Goal: Task Accomplishment & Management: Complete application form

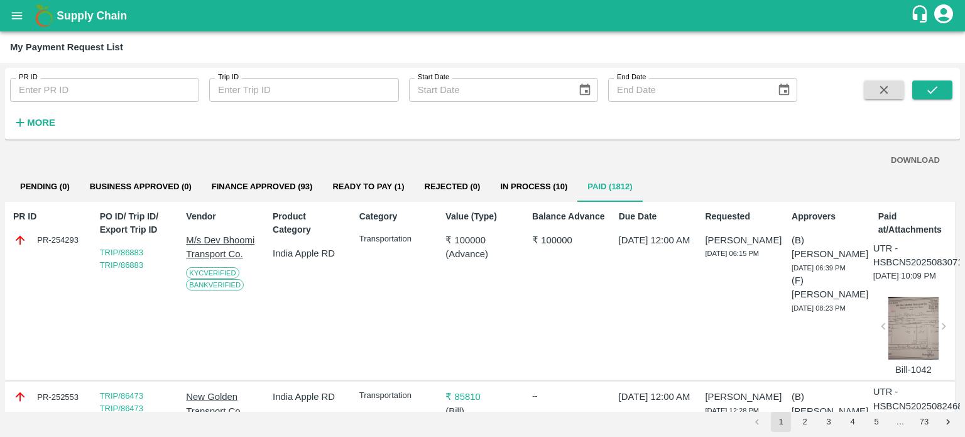
scroll to position [2162, 0]
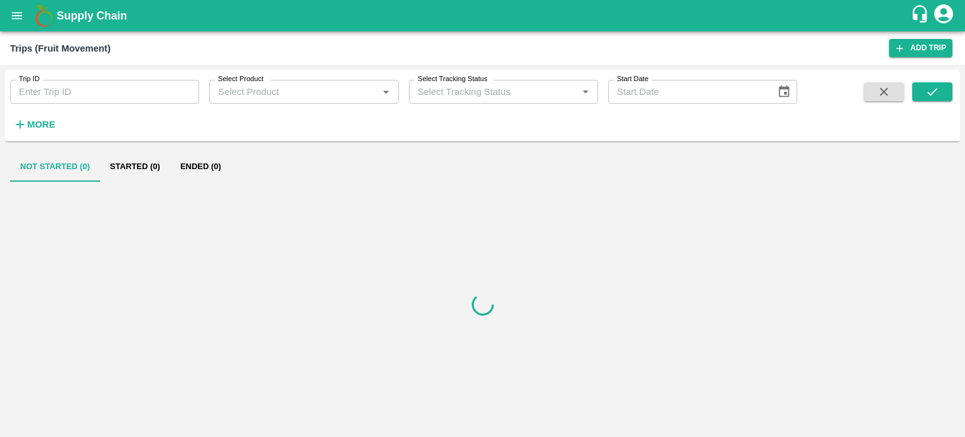
click at [15, 21] on icon "open drawer" at bounding box center [17, 16] width 14 height 14
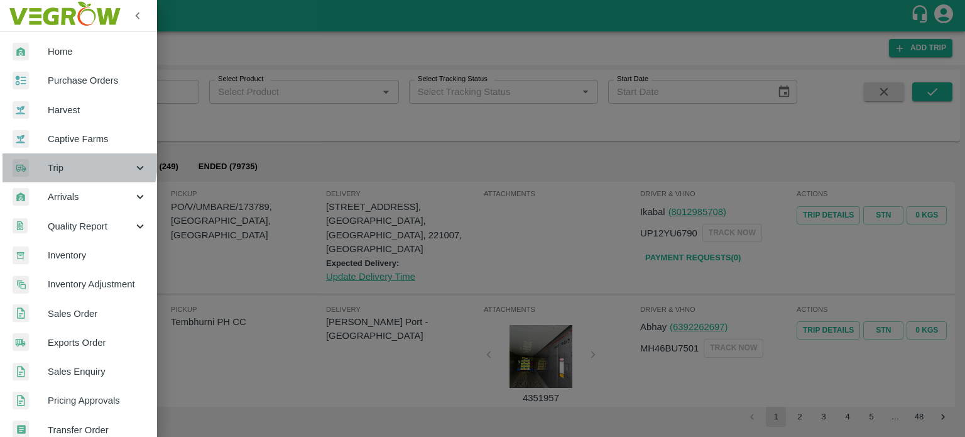
click at [56, 160] on div "Trip" at bounding box center [78, 167] width 157 height 29
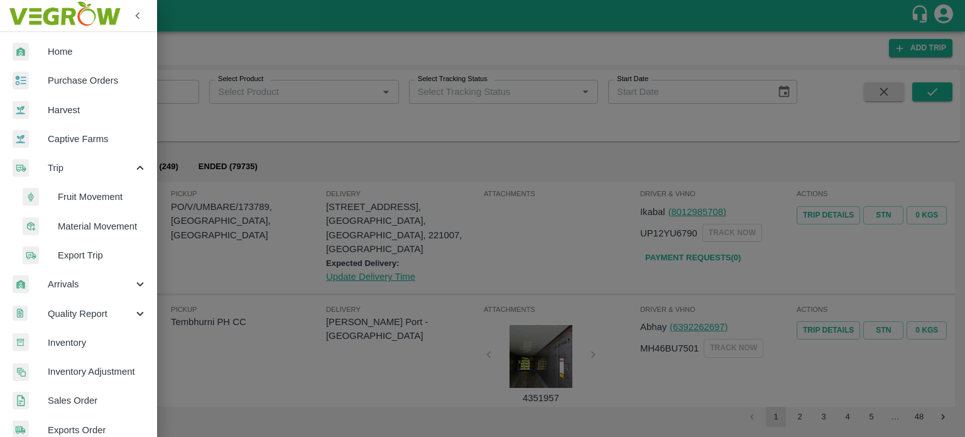
click at [88, 223] on span "Material Movement" at bounding box center [102, 226] width 89 height 14
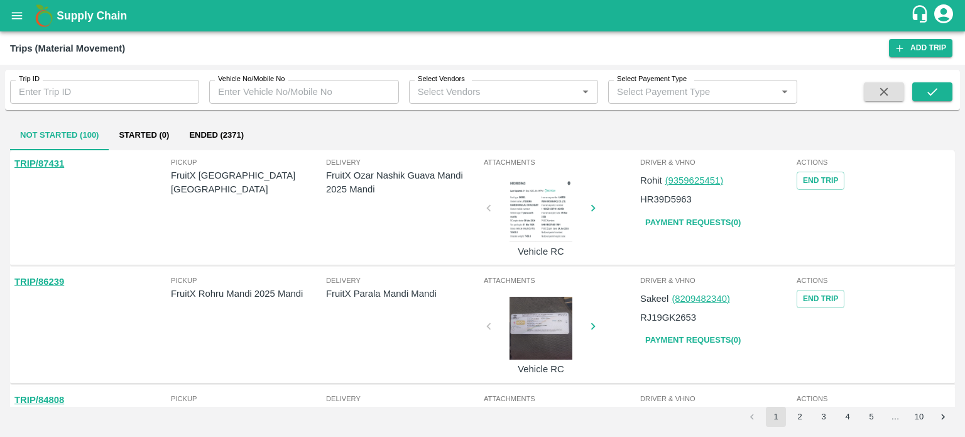
click at [50, 163] on link "TRIP/87431" at bounding box center [39, 163] width 50 height 10
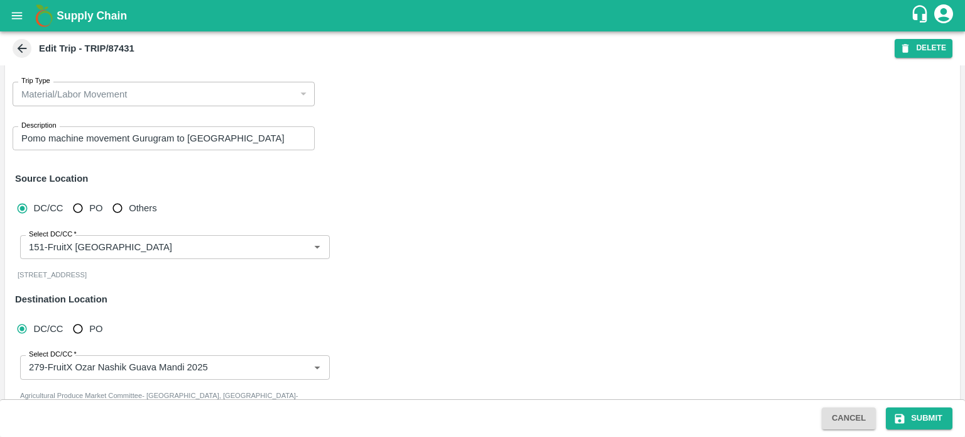
scroll to position [87, 0]
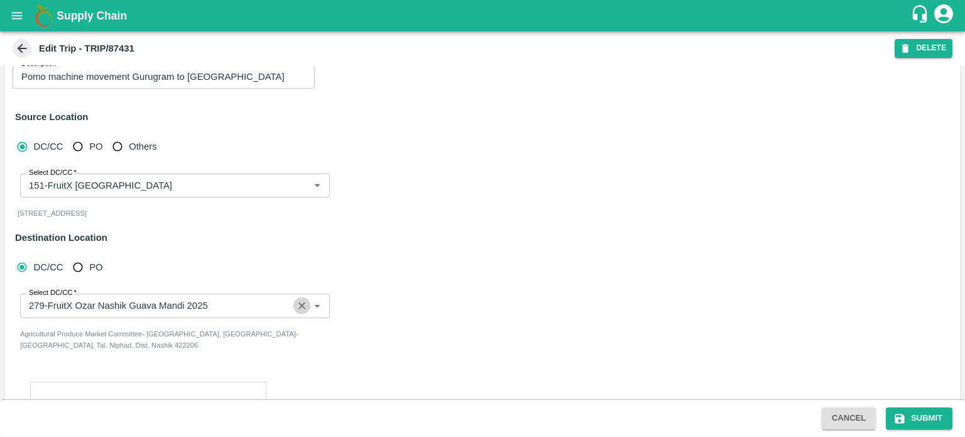
click at [300, 302] on icon "Clear" at bounding box center [302, 306] width 12 height 12
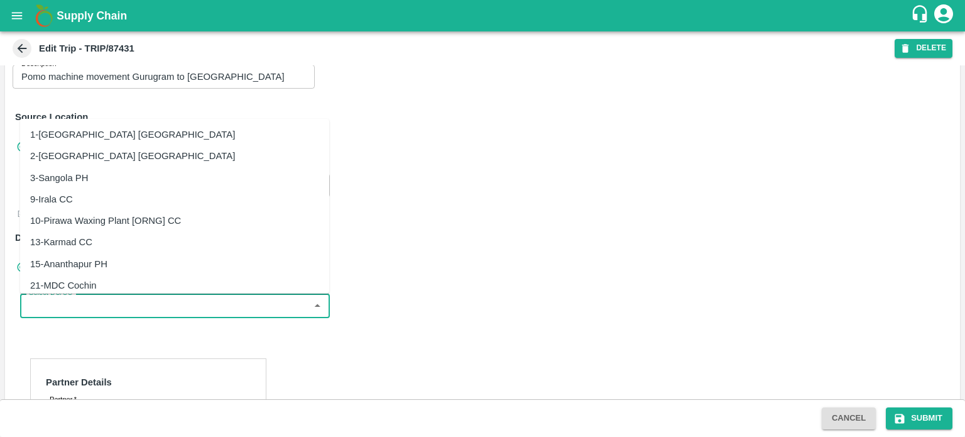
click at [178, 300] on input "Select DC/CC   *" at bounding box center [165, 305] width 282 height 16
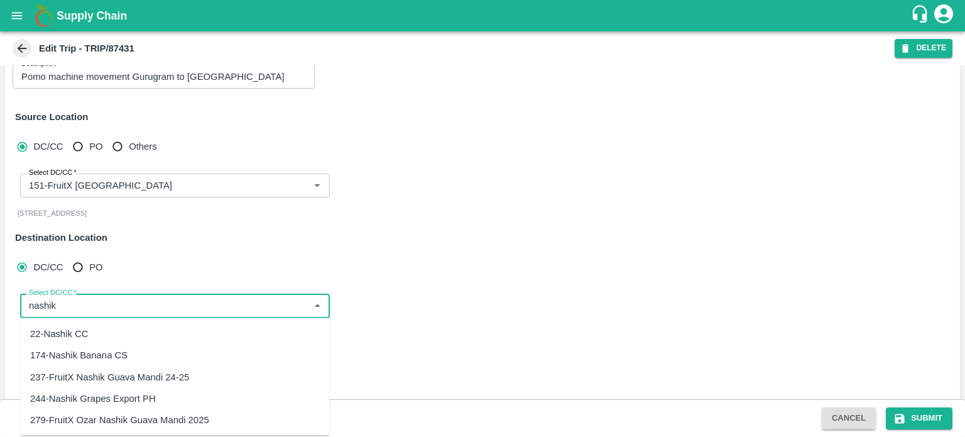
click at [122, 419] on div "279-FruitX Ozar Nashik Guava Mandi 2025" at bounding box center [119, 420] width 179 height 14
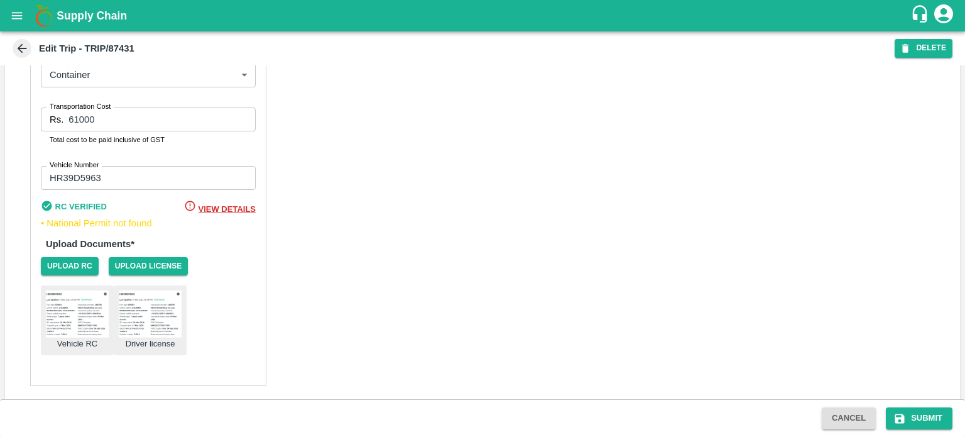
scroll to position [827, 0]
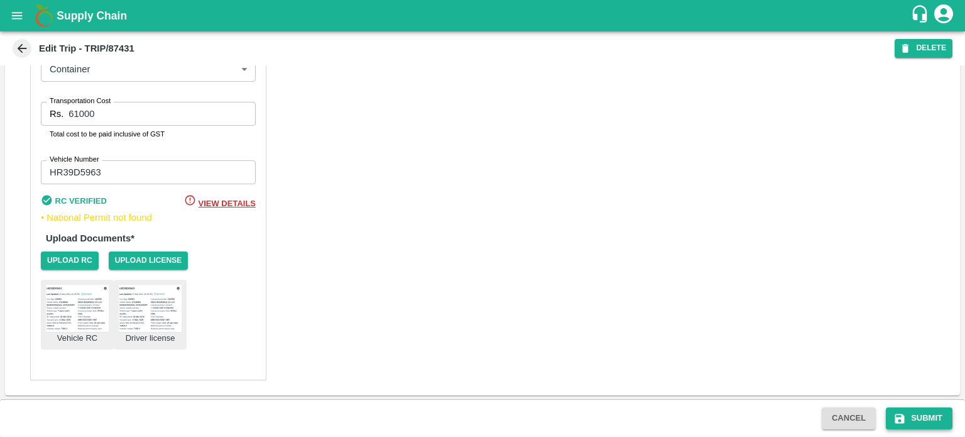
type input "279-FruitX Ozar Nashik Guava Mandi 2025"
click at [931, 417] on button "Submit" at bounding box center [919, 418] width 67 height 22
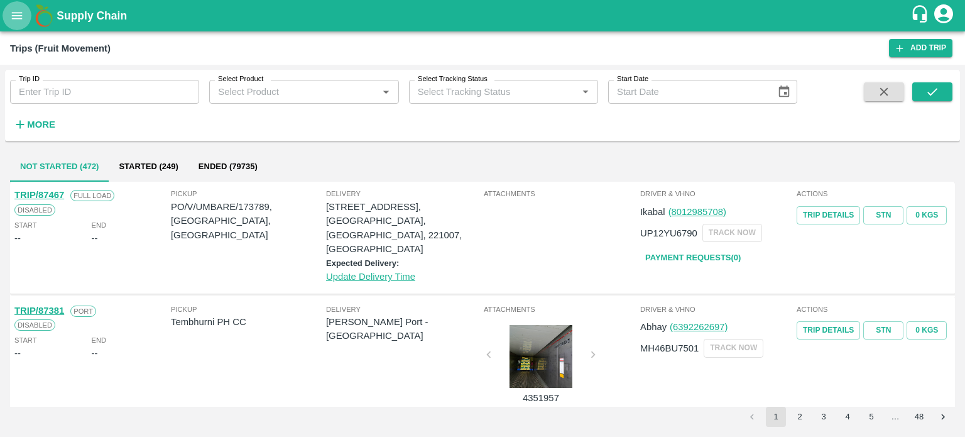
click at [19, 14] on icon "open drawer" at bounding box center [17, 16] width 14 height 14
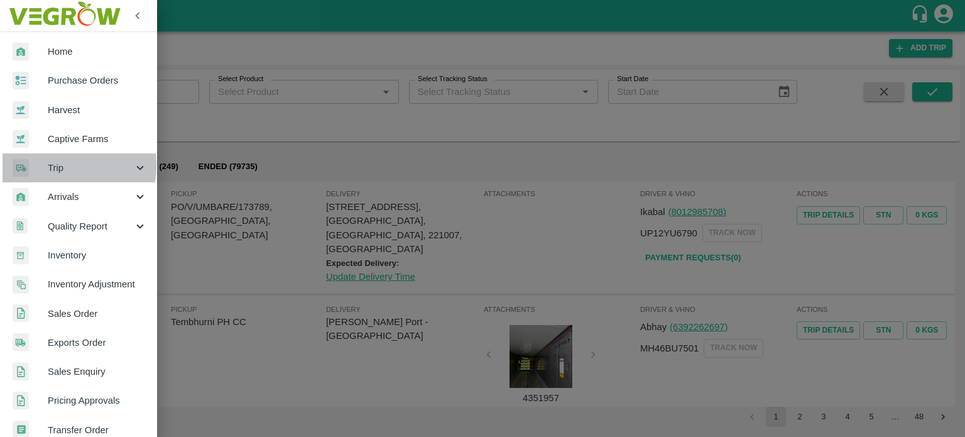
click at [55, 165] on span "Trip" at bounding box center [90, 168] width 85 height 14
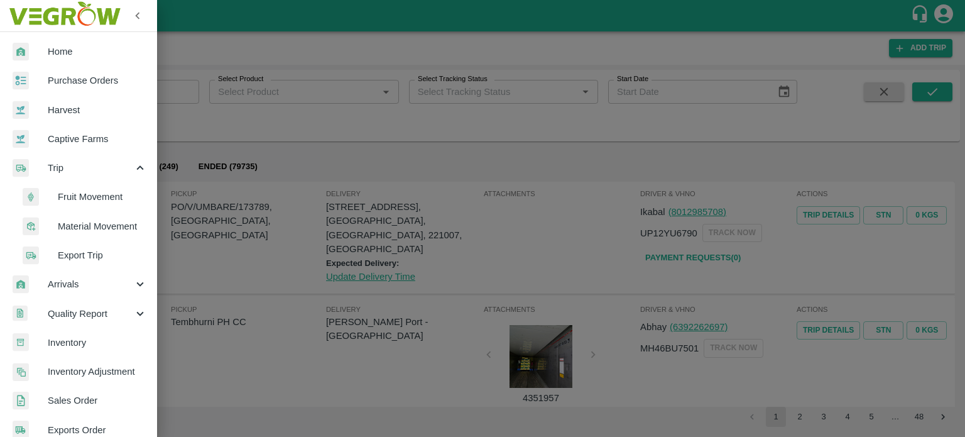
click at [88, 224] on span "Material Movement" at bounding box center [102, 226] width 89 height 14
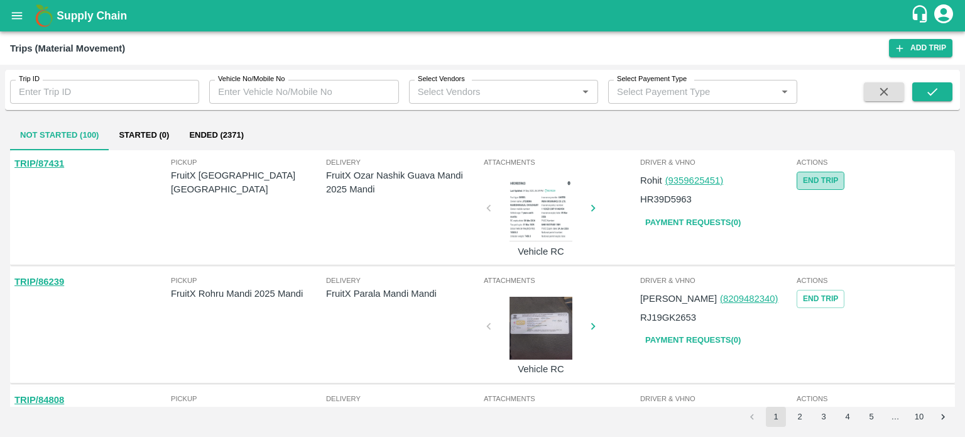
click at [825, 185] on button "End Trip" at bounding box center [821, 181] width 48 height 18
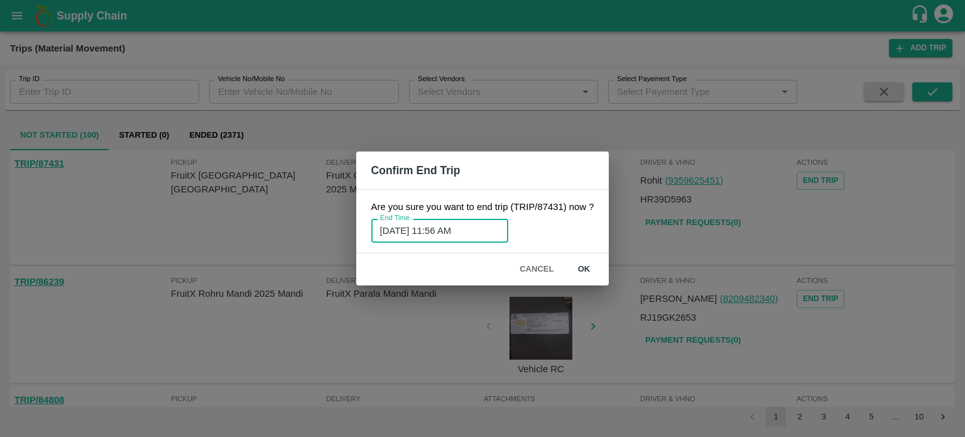
click at [447, 231] on input "05/09/2025 11:56 AM" at bounding box center [435, 231] width 128 height 24
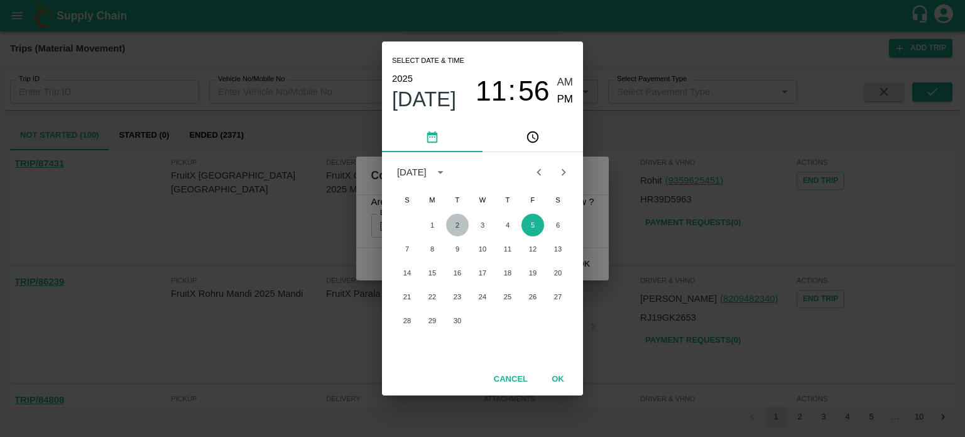
click at [456, 222] on button "2" at bounding box center [457, 225] width 23 height 23
type input "02/09/2025 11:56 AM"
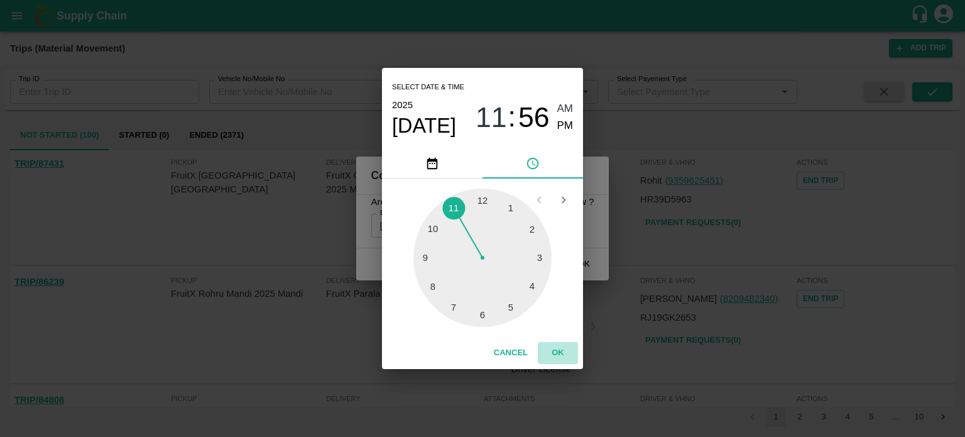
click at [559, 354] on button "OK" at bounding box center [558, 353] width 40 height 22
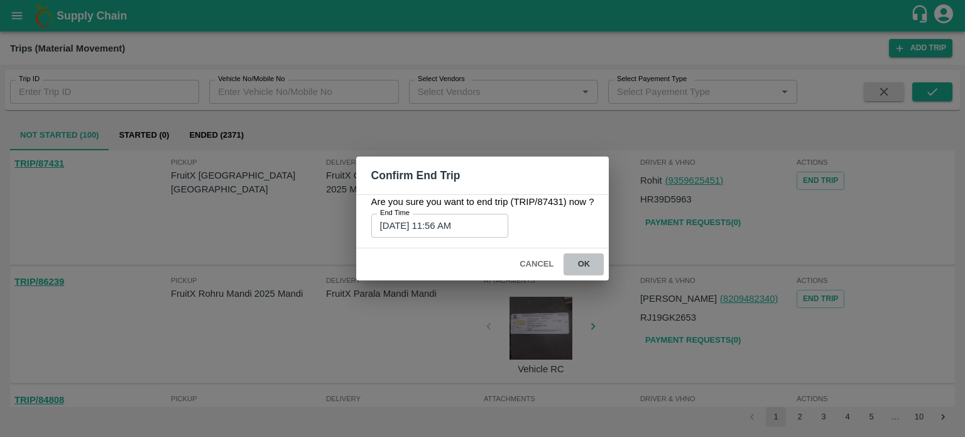
click at [583, 266] on button "ok" at bounding box center [584, 264] width 40 height 22
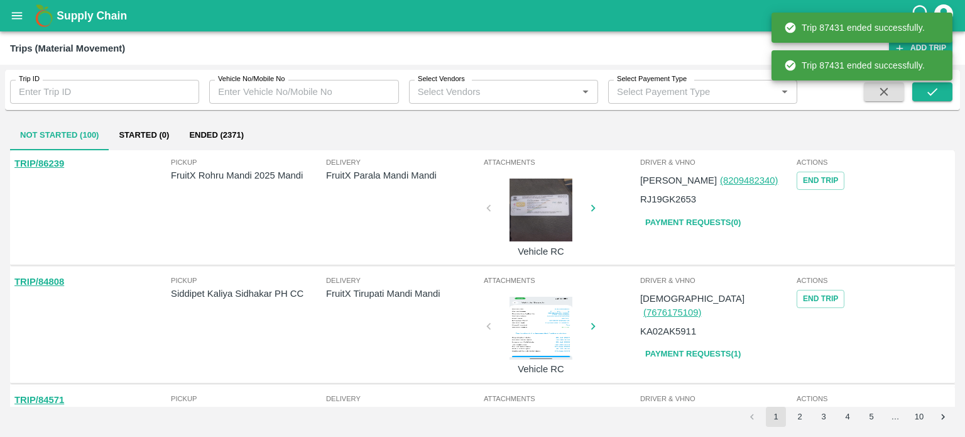
click at [223, 119] on div "Not Started (100) Started (0) Ended (2371) TRIP/86239 Pickup FruitX Rohru Mandi…" at bounding box center [482, 273] width 955 height 317
click at [219, 137] on button "Ended (2371)" at bounding box center [216, 135] width 75 height 30
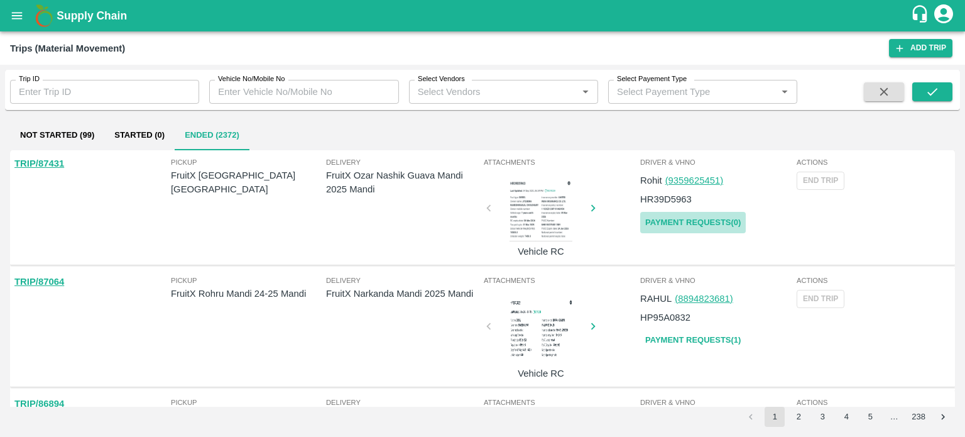
click at [666, 217] on link "Payment Requests( 0 )" at bounding box center [693, 223] width 106 height 22
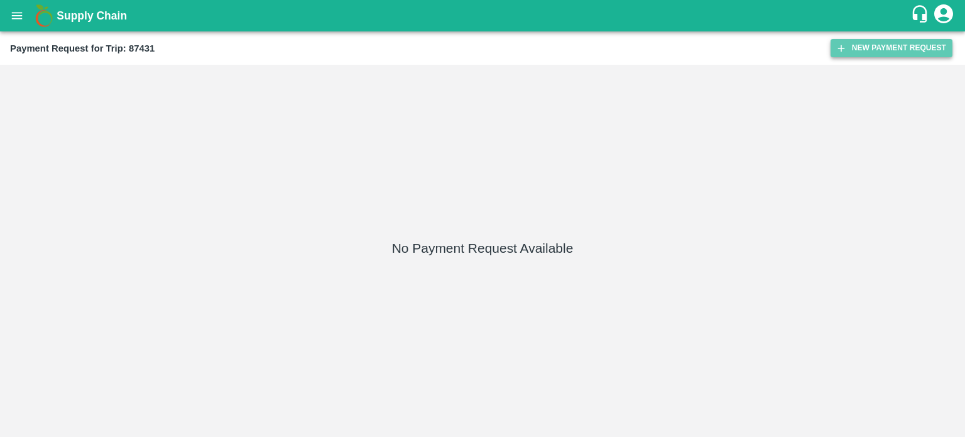
click at [858, 52] on button "New Payment Request" at bounding box center [892, 48] width 122 height 18
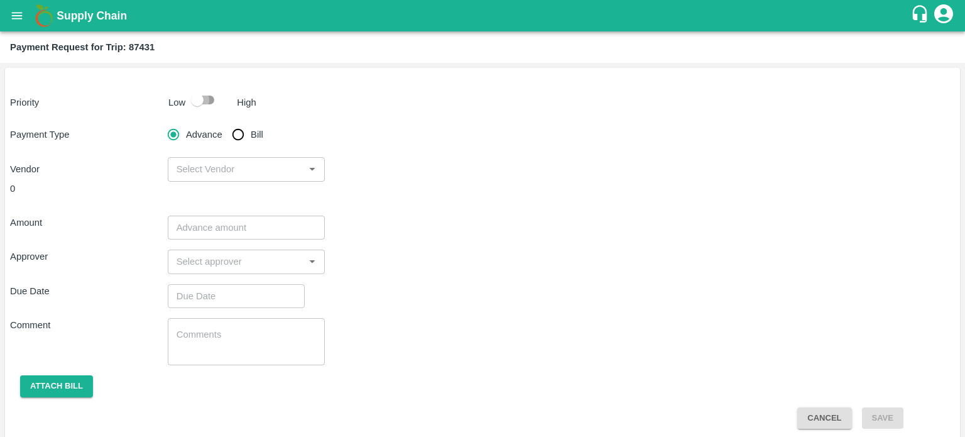
click at [211, 110] on input "checkbox" at bounding box center [198, 100] width 72 height 24
checkbox input "true"
click at [230, 130] on input "Bill" at bounding box center [238, 134] width 25 height 25
radio input "true"
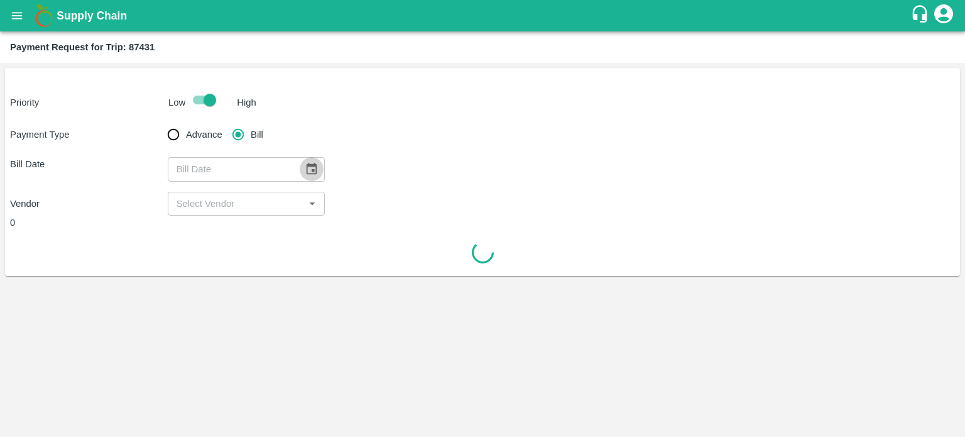
click at [309, 165] on icon "Choose date" at bounding box center [312, 169] width 11 height 12
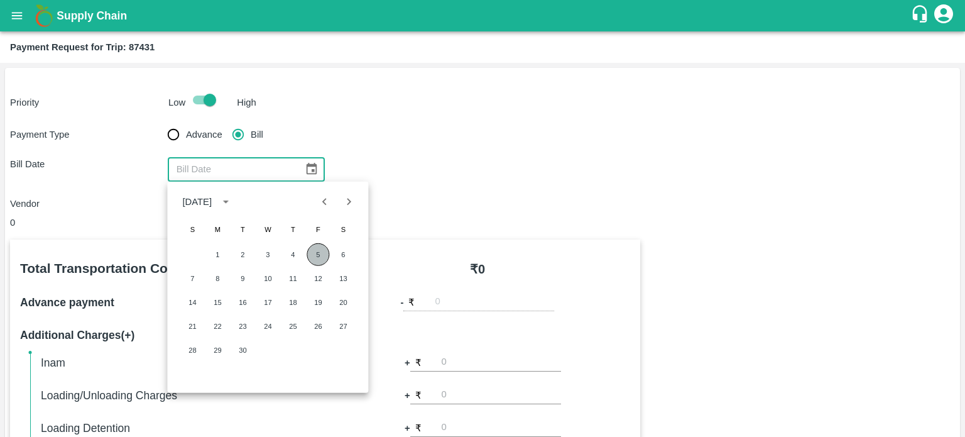
click at [310, 253] on button "5" at bounding box center [318, 254] width 23 height 23
type input "05/09/2025"
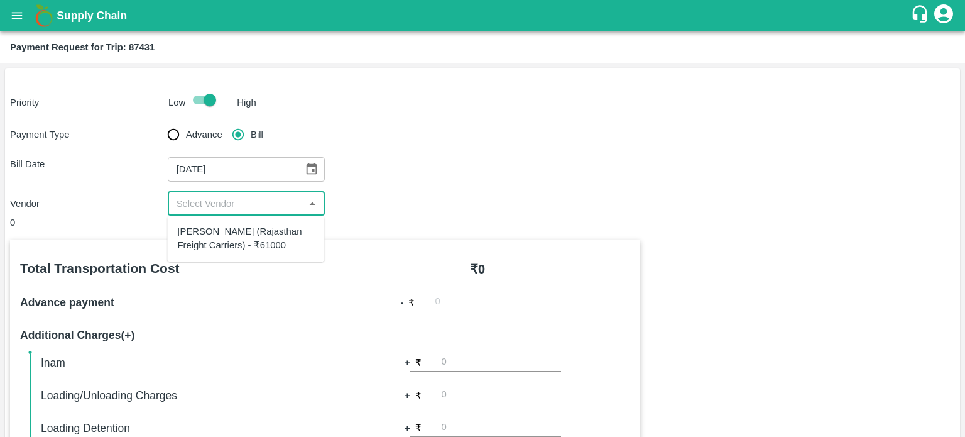
drag, startPoint x: 219, startPoint y: 203, endPoint x: 241, endPoint y: 231, distance: 36.2
click at [241, 231] on body "Supply Chain Payment Request for Trip: 87431 Priority Low High Payment Type Adv…" at bounding box center [482, 218] width 965 height 437
click at [241, 231] on div "Hanif Khan (Rajasthan Freight Carriers) - ₹61000" at bounding box center [245, 238] width 137 height 28
type input "Hanif Khan (Rajasthan Freight Carriers) - ₹61000"
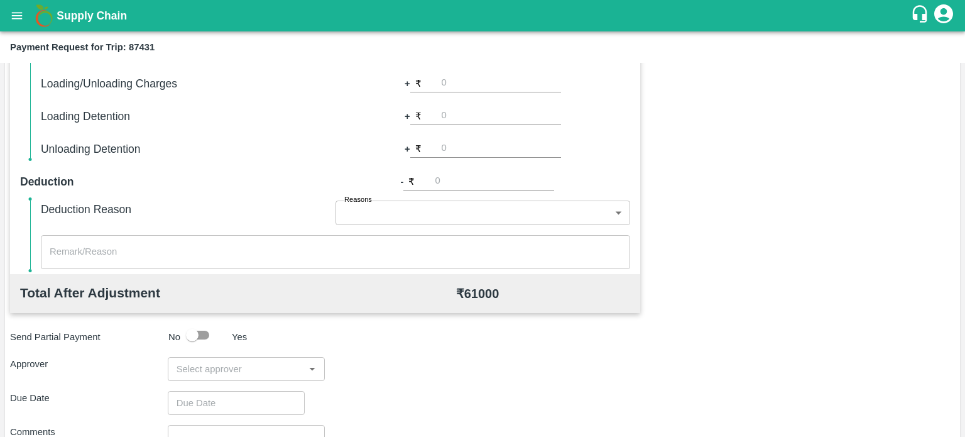
scroll to position [322, 0]
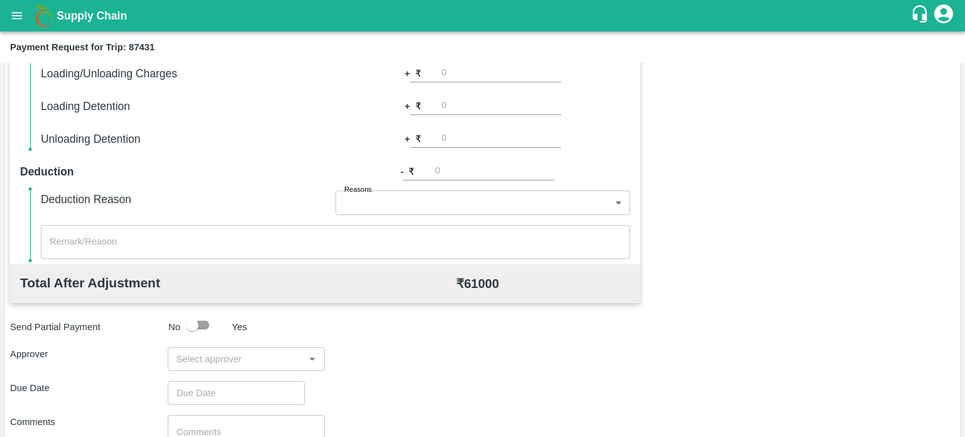
click at [209, 359] on input "input" at bounding box center [236, 359] width 129 height 16
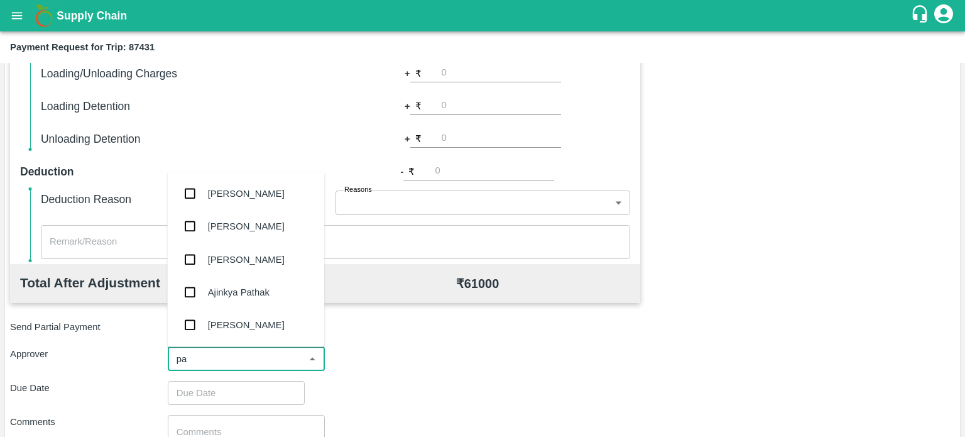
type input "pal"
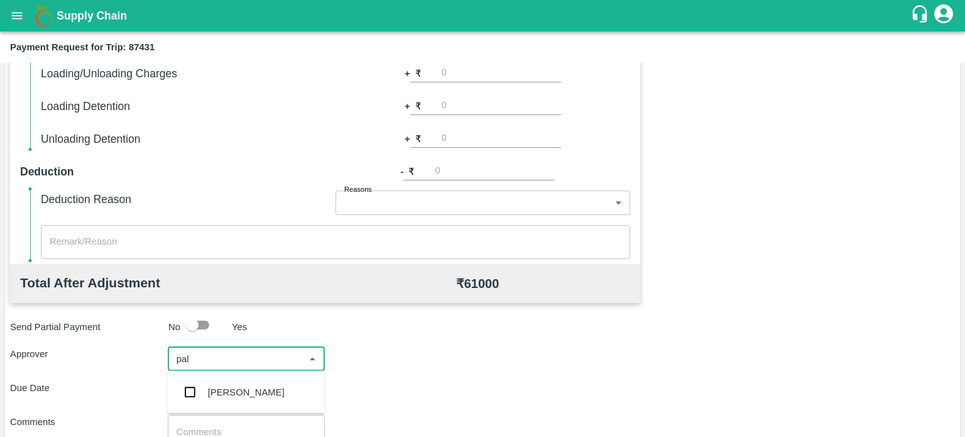
click at [226, 398] on div "[PERSON_NAME]" at bounding box center [246, 392] width 77 height 14
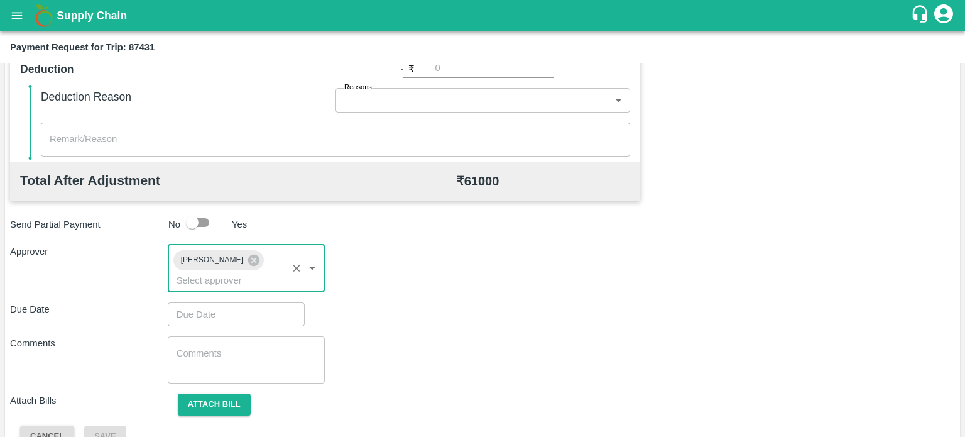
scroll to position [425, 0]
type input "DD/MM/YYYY hh:mm aa"
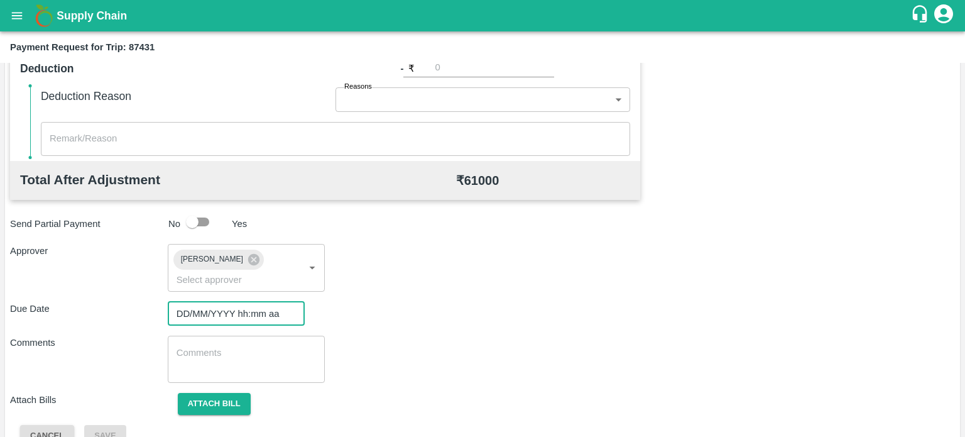
click at [219, 318] on input "DD/MM/YYYY hh:mm aa" at bounding box center [232, 314] width 128 height 24
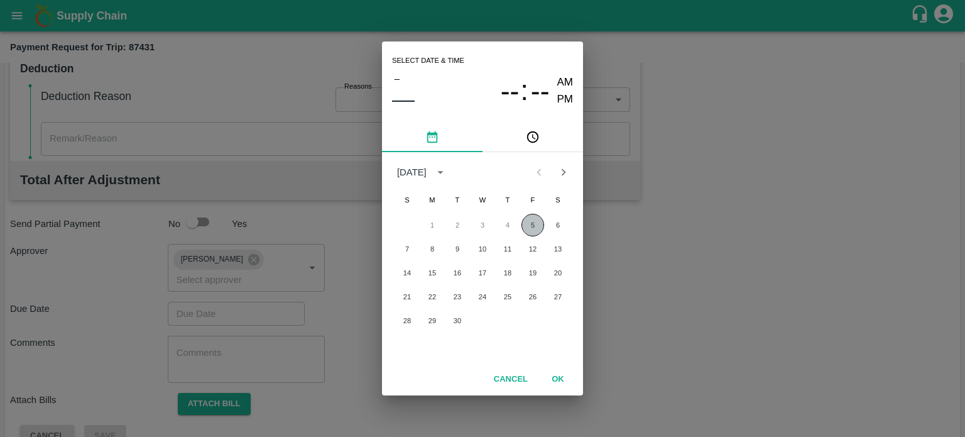
click at [527, 224] on button "5" at bounding box center [533, 225] width 23 height 23
type input "05/09/2025 12:00 AM"
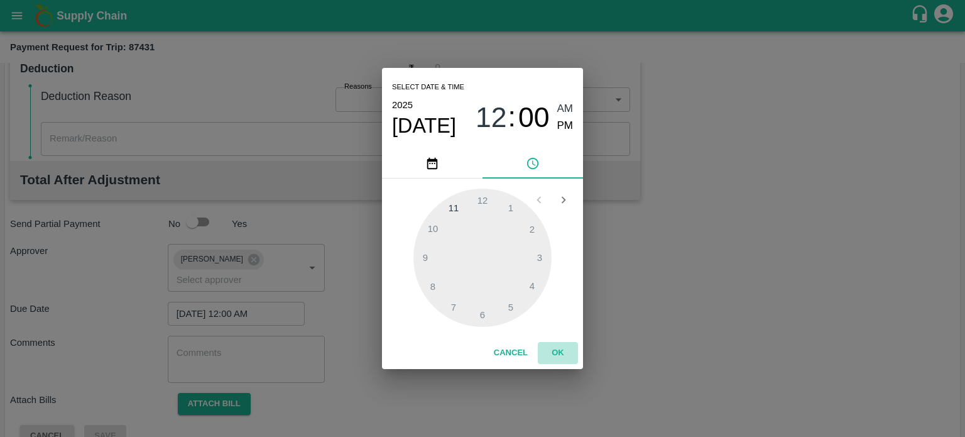
click at [561, 349] on button "OK" at bounding box center [558, 353] width 40 height 22
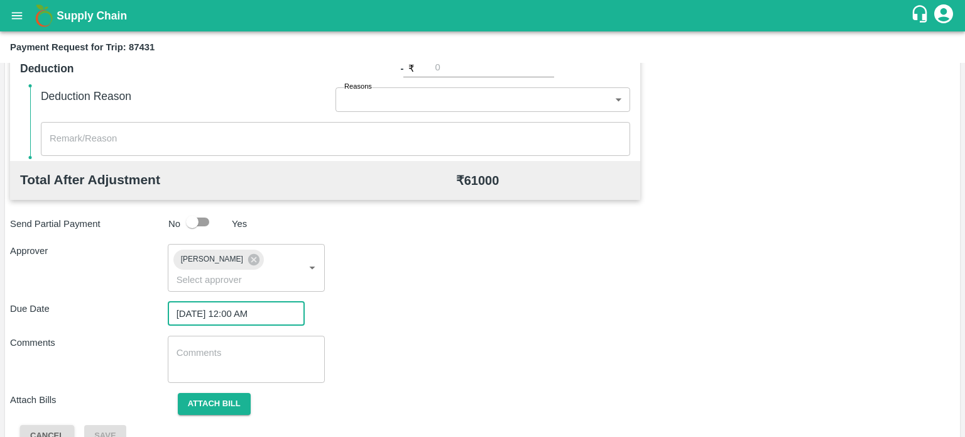
scroll to position [450, 0]
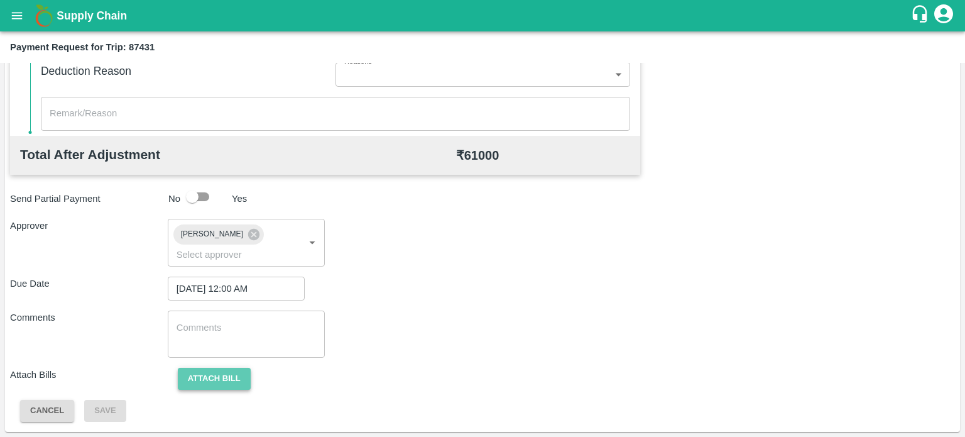
click at [213, 382] on button "Attach bill" at bounding box center [214, 379] width 73 height 22
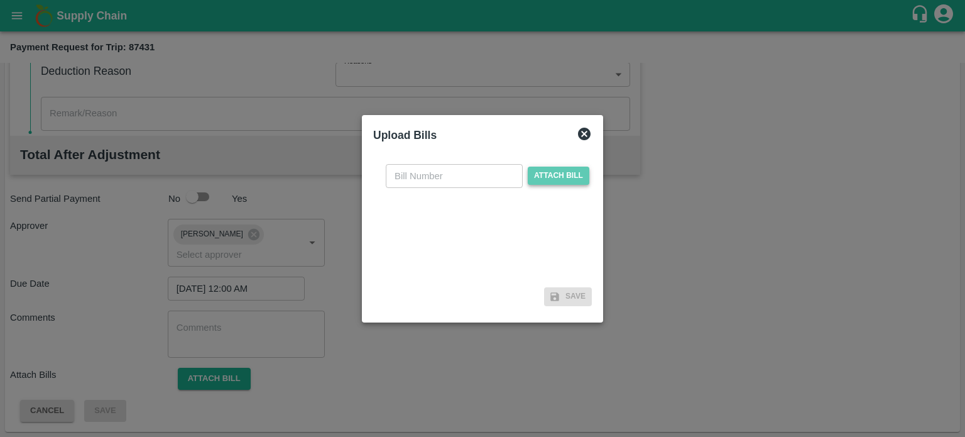
click at [546, 180] on span "Attach bill" at bounding box center [559, 176] width 62 height 18
click at [0, 0] on input "Attach bill" at bounding box center [0, 0] width 0 height 0
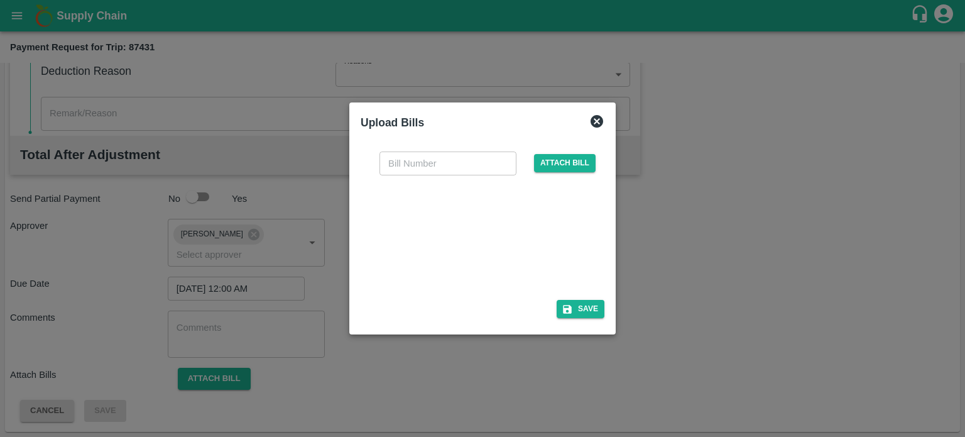
click at [437, 223] on div at bounding box center [480, 233] width 189 height 67
click at [408, 167] on input "text" at bounding box center [448, 163] width 137 height 24
type input "520"
click at [586, 315] on button "Save" at bounding box center [581, 309] width 48 height 18
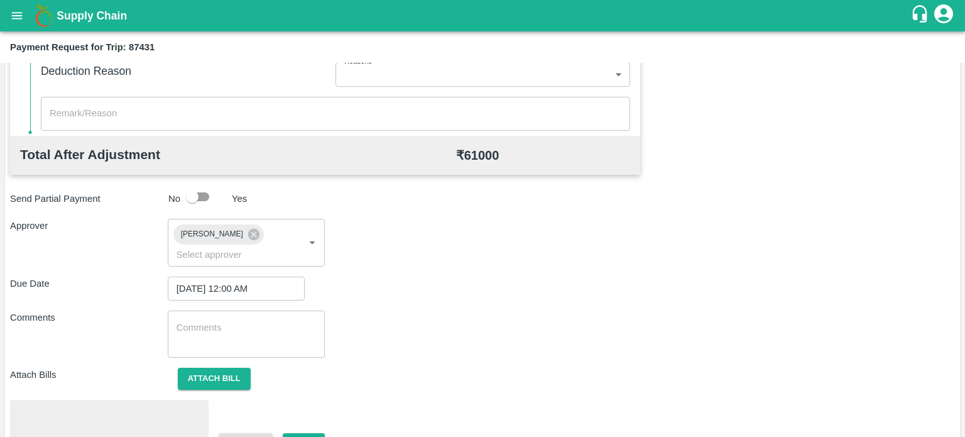
click at [213, 319] on div "x ​" at bounding box center [247, 333] width 158 height 47
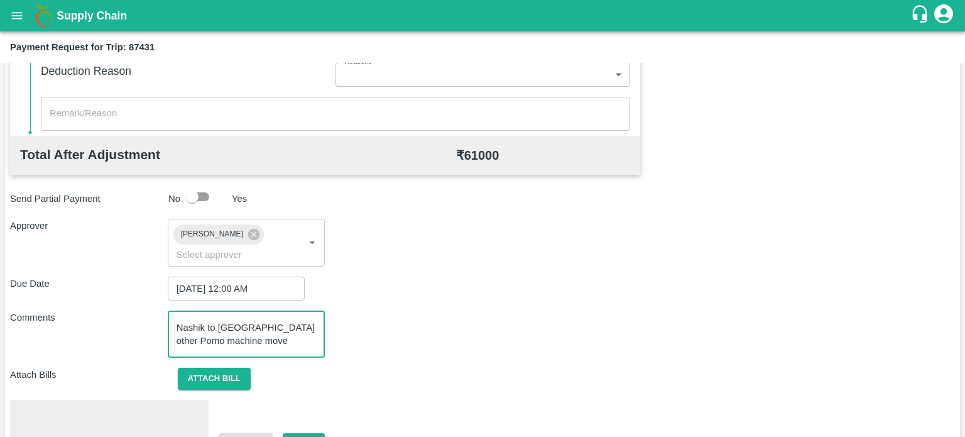
scroll to position [12, 0]
click at [224, 343] on textarea "Nashik to Nashik other Pomo machine move payment rs.7000 add this trip" at bounding box center [247, 334] width 140 height 26
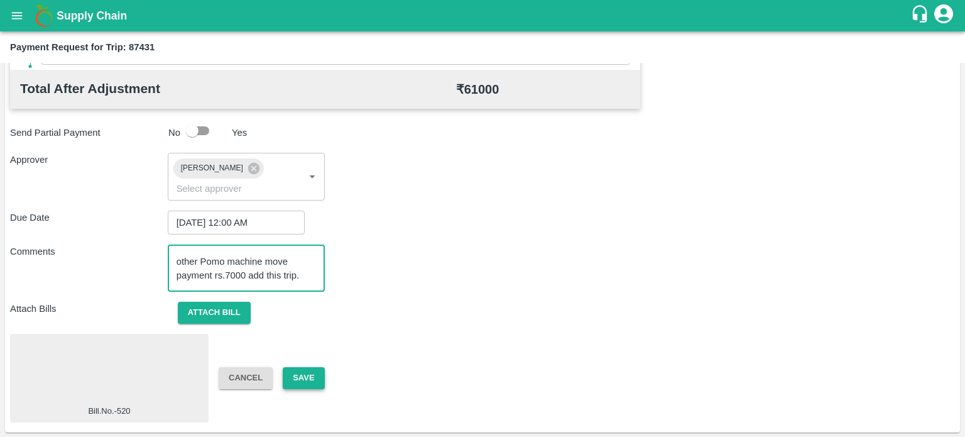
type textarea "Nashik to Nashik other Pomo machine move payment rs.7000 add this trip."
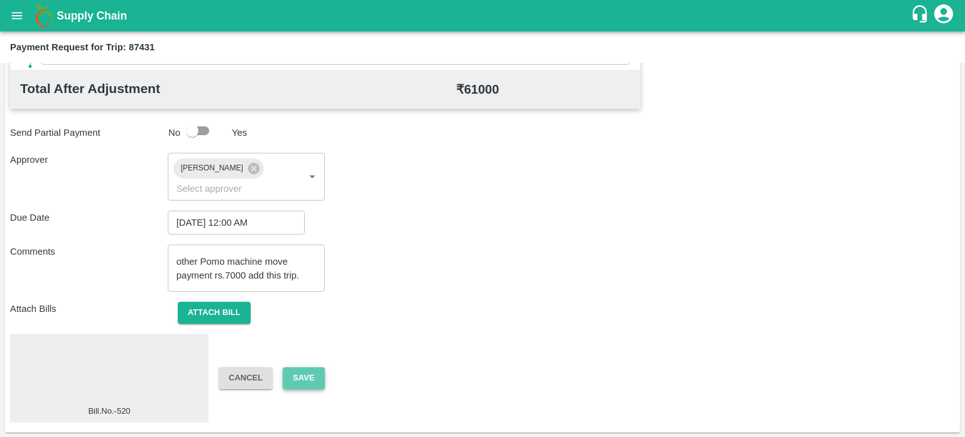
click at [304, 375] on button "Save" at bounding box center [303, 378] width 41 height 22
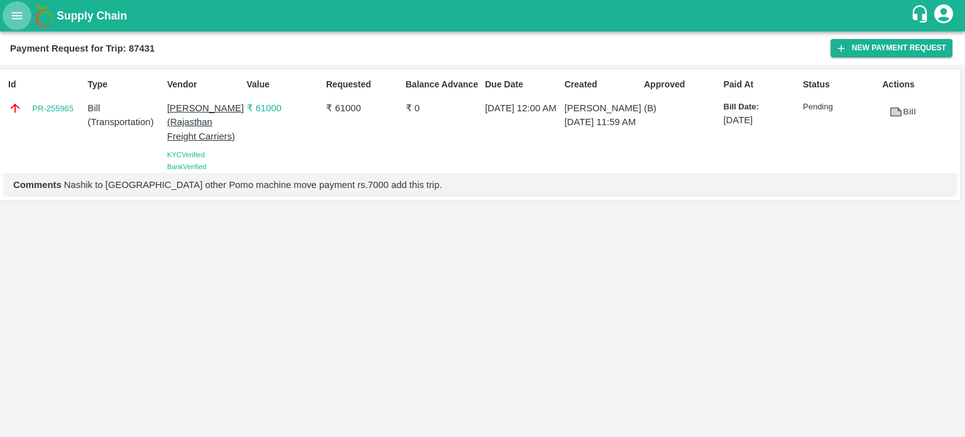
click at [21, 14] on icon "open drawer" at bounding box center [17, 16] width 14 height 14
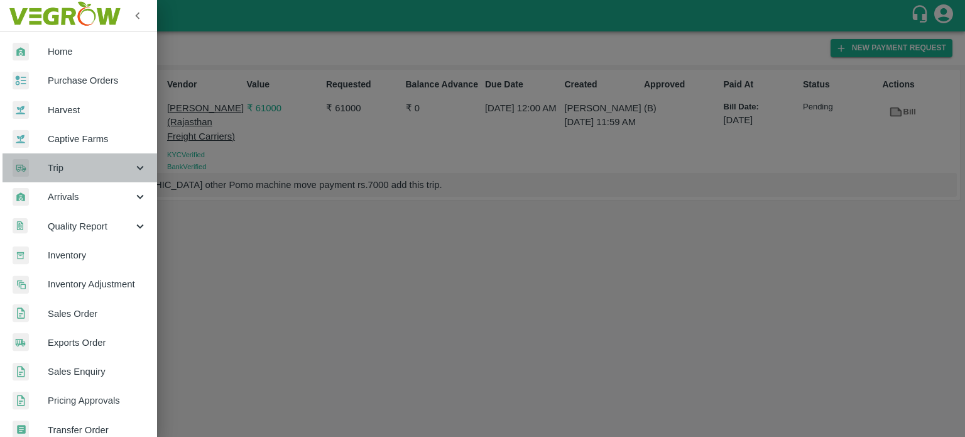
click at [80, 170] on span "Trip" at bounding box center [90, 168] width 85 height 14
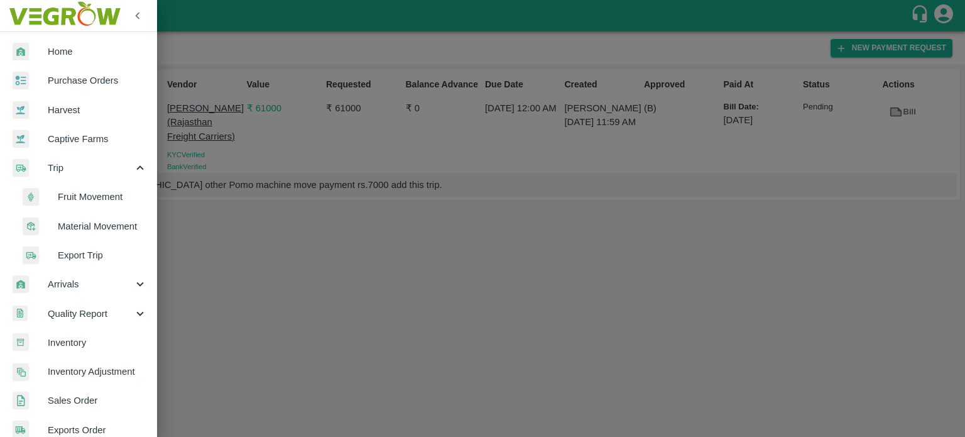
click at [77, 195] on span "Fruit Movement" at bounding box center [102, 197] width 89 height 14
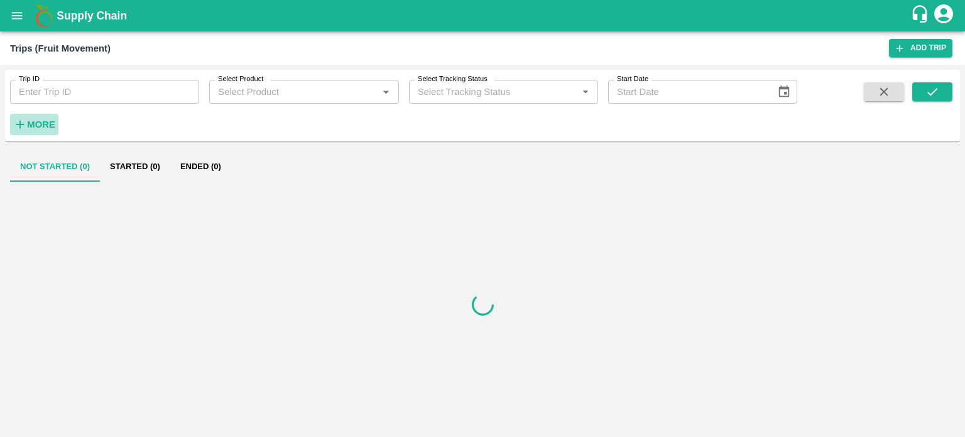
click at [38, 120] on strong "More" at bounding box center [41, 124] width 28 height 10
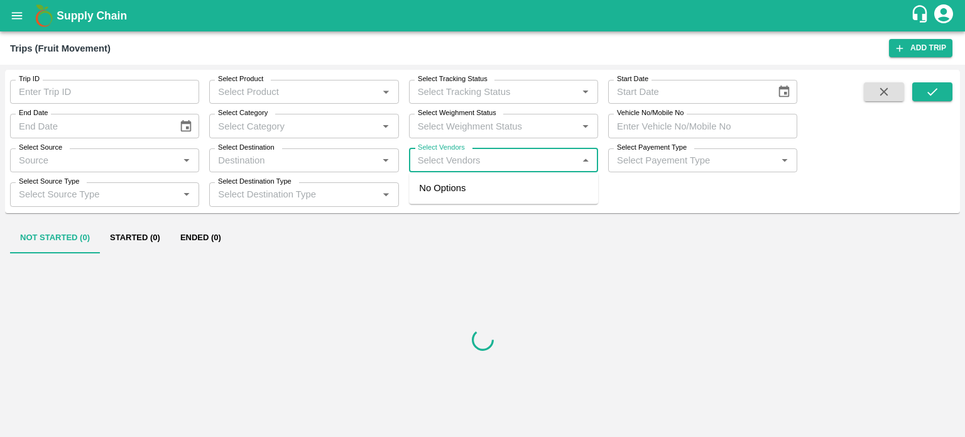
click at [460, 158] on input "Select Vendors" at bounding box center [493, 160] width 161 height 16
type input "m/s dev"
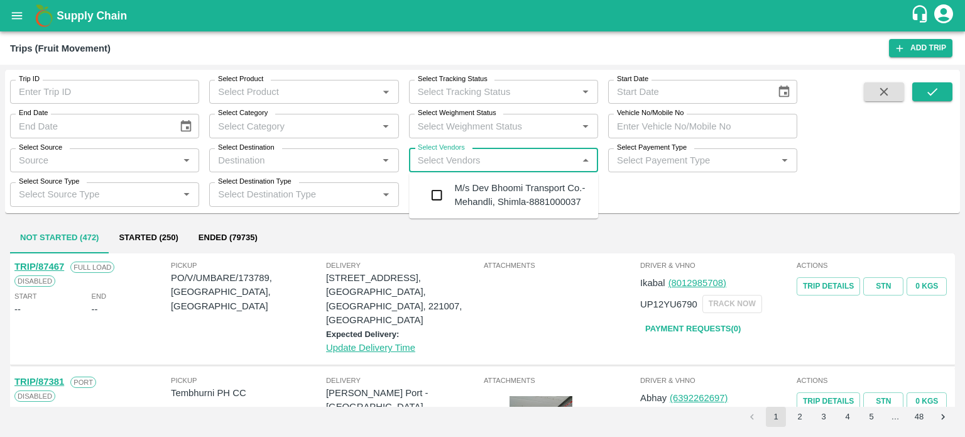
click at [488, 200] on div "M/s Dev Bhoomi Transport Co.-Mehandli, Shimla-8881000037" at bounding box center [521, 195] width 134 height 28
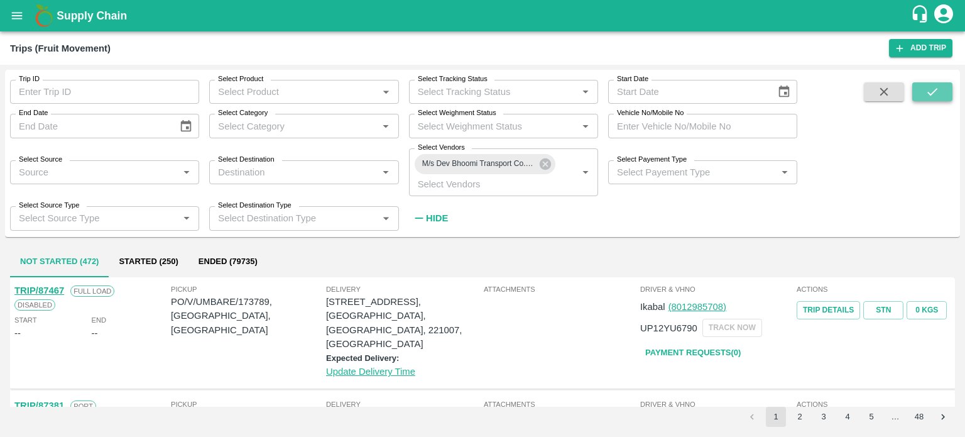
click at [928, 86] on icon "submit" at bounding box center [933, 92] width 14 height 14
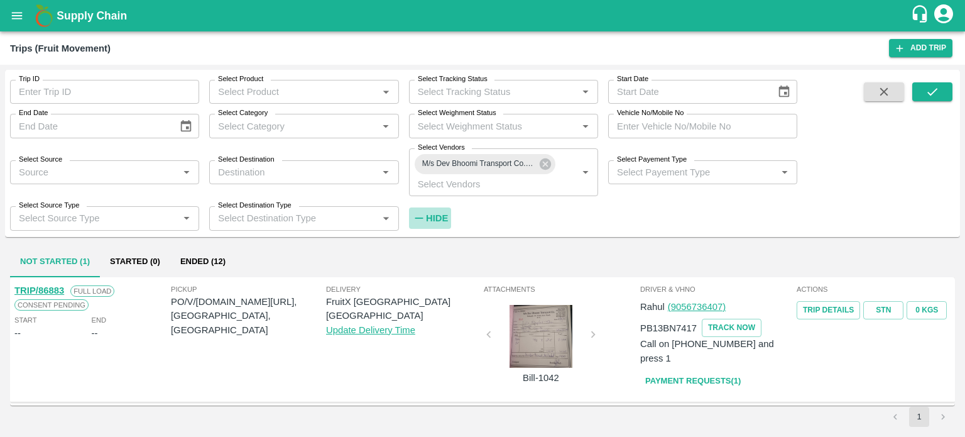
click at [443, 218] on strong "Hide" at bounding box center [437, 218] width 22 height 10
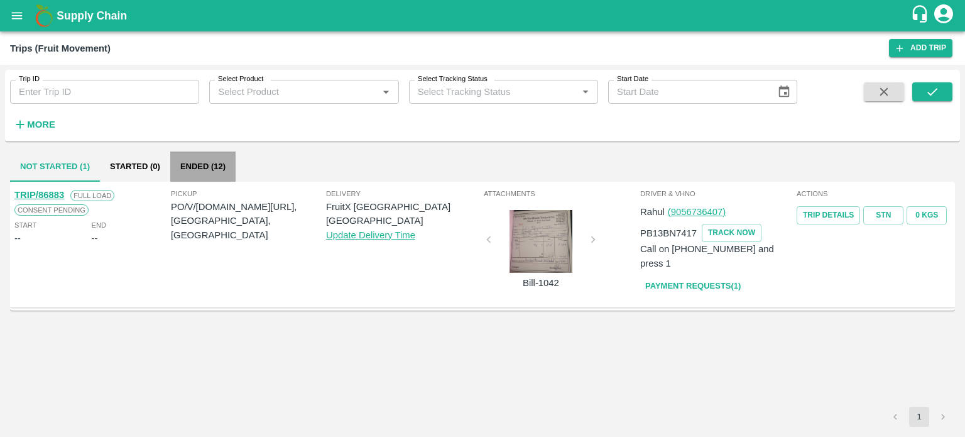
click at [212, 172] on button "Ended (12)" at bounding box center [202, 166] width 65 height 30
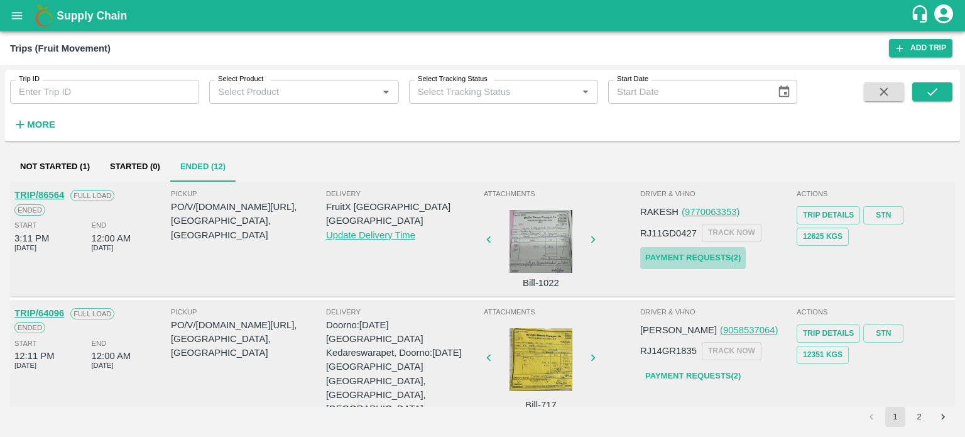
click at [659, 253] on link "Payment Requests( 2 )" at bounding box center [693, 258] width 106 height 22
